Goal: Transaction & Acquisition: Obtain resource

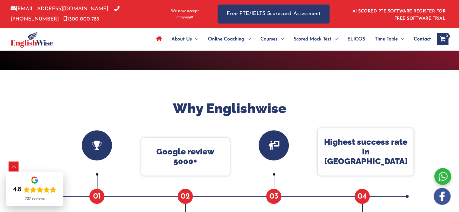
scroll to position [172, 0]
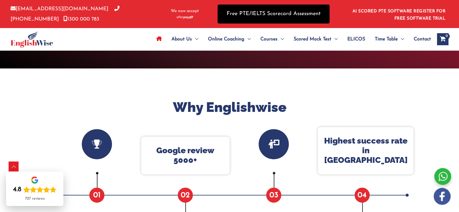
click at [258, 11] on link "Free PTE/IELTS Scorecard Assessment" at bounding box center [274, 14] width 112 height 19
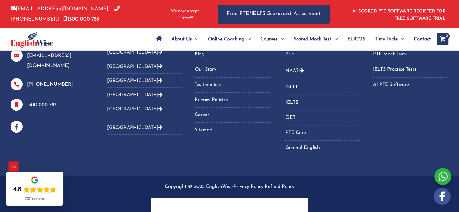
scroll to position [356, 0]
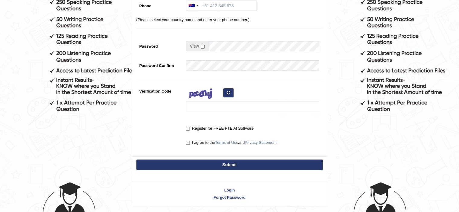
scroll to position [141, 0]
